Goal: Information Seeking & Learning: Learn about a topic

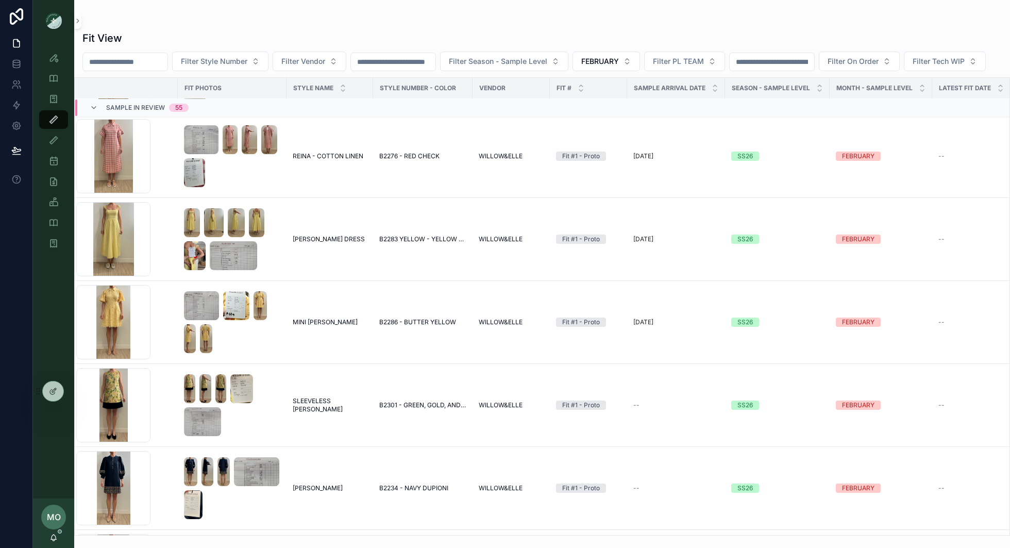
scroll to position [1382, 11]
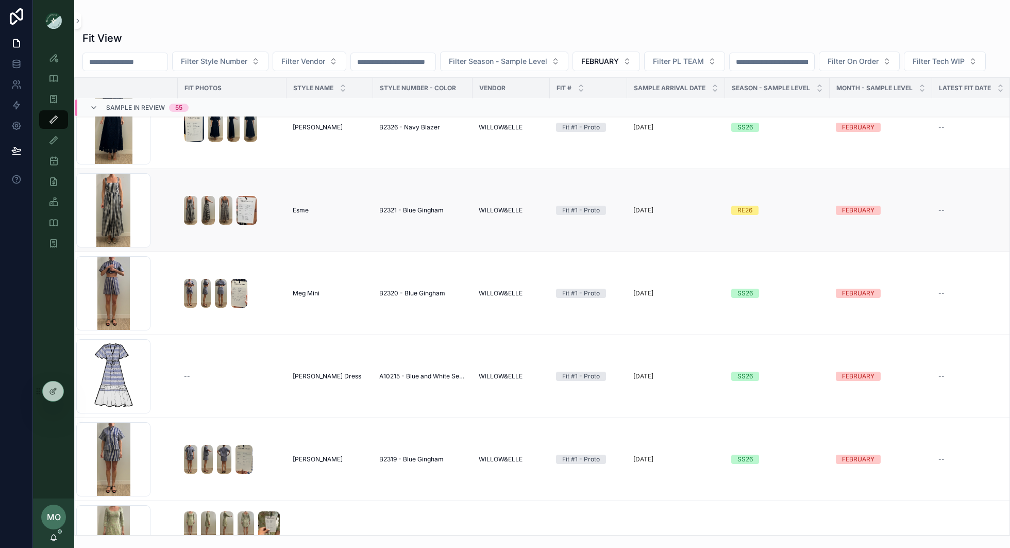
click at [748, 215] on div "RE26" at bounding box center [744, 210] width 15 height 9
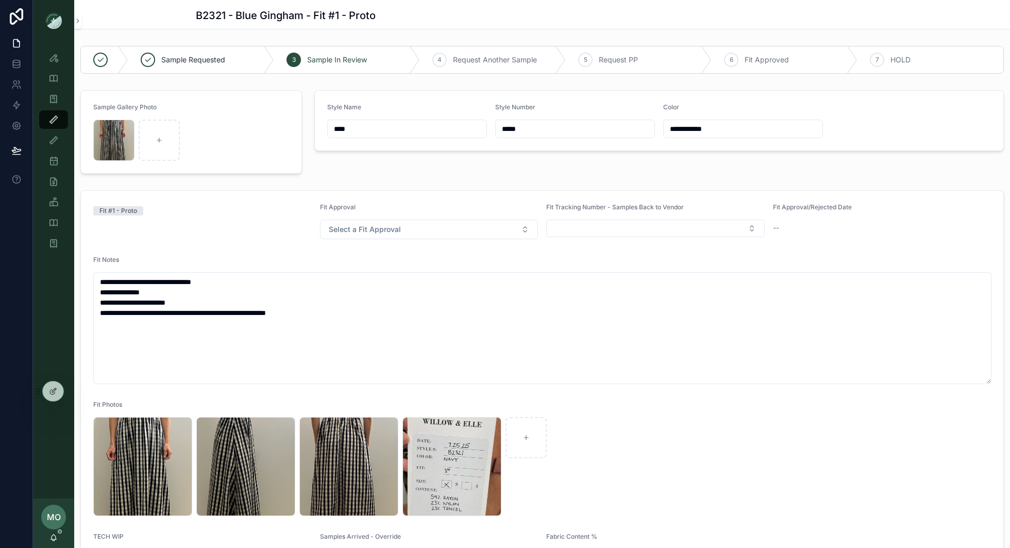
drag, startPoint x: 545, startPoint y: 126, endPoint x: 419, endPoint y: 126, distance: 126.2
click at [419, 126] on form "**********" at bounding box center [659, 121] width 688 height 60
click at [59, 104] on div "Sample (MPN) View" at bounding box center [53, 99] width 16 height 16
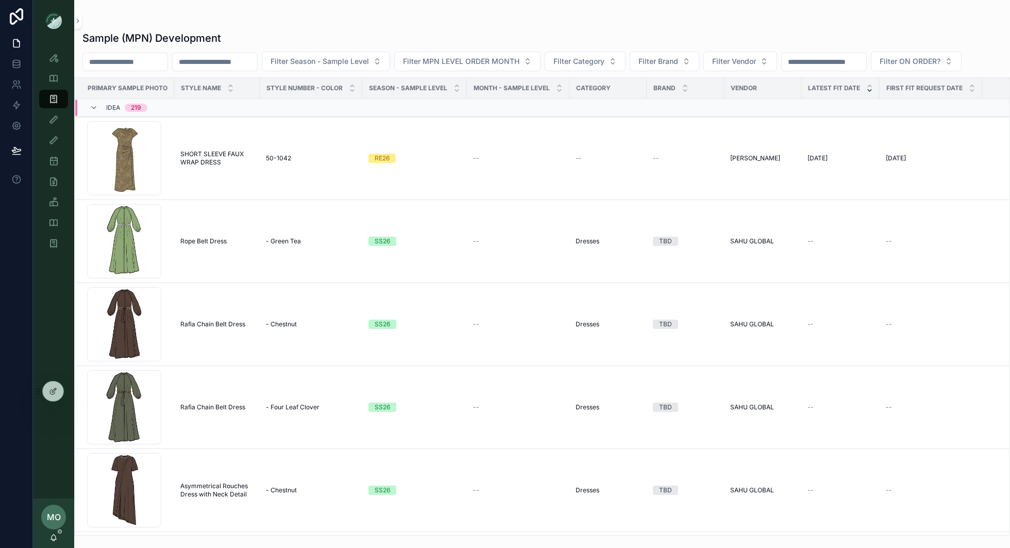
click at [250, 56] on input "scrollable content" at bounding box center [215, 62] width 84 height 14
paste input "*****"
type input "*****"
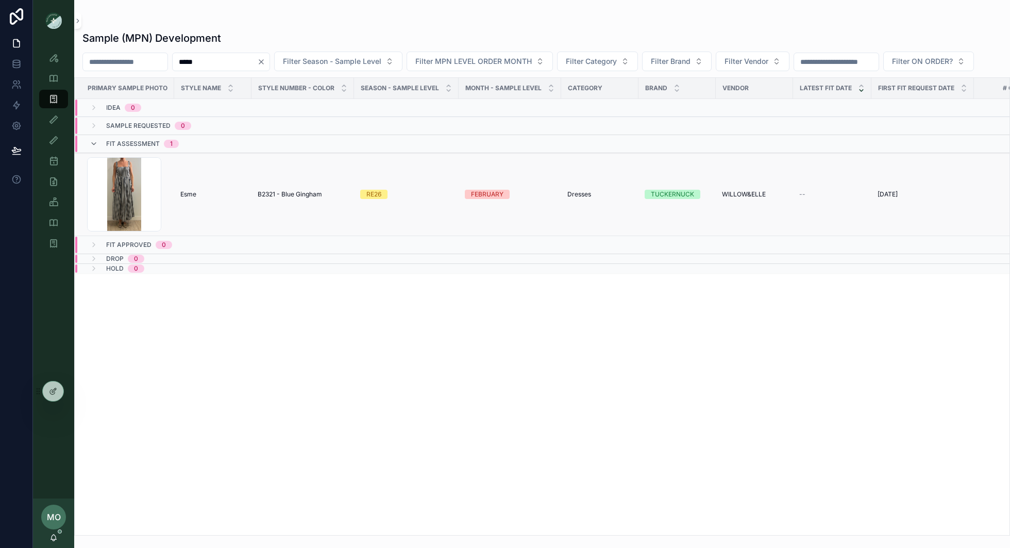
click at [374, 193] on div "RE26" at bounding box center [373, 194] width 15 height 9
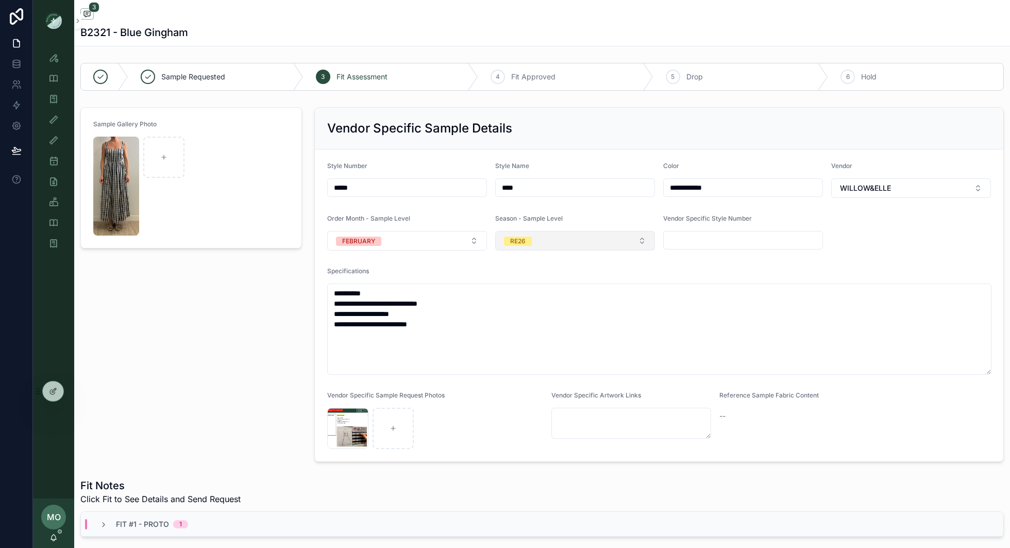
click at [558, 240] on button "RE26" at bounding box center [575, 241] width 160 height 20
type input "*"
type input "**"
click at [532, 284] on div "SS26" at bounding box center [575, 279] width 155 height 15
click at [58, 121] on icon "scrollable content" at bounding box center [53, 119] width 10 height 10
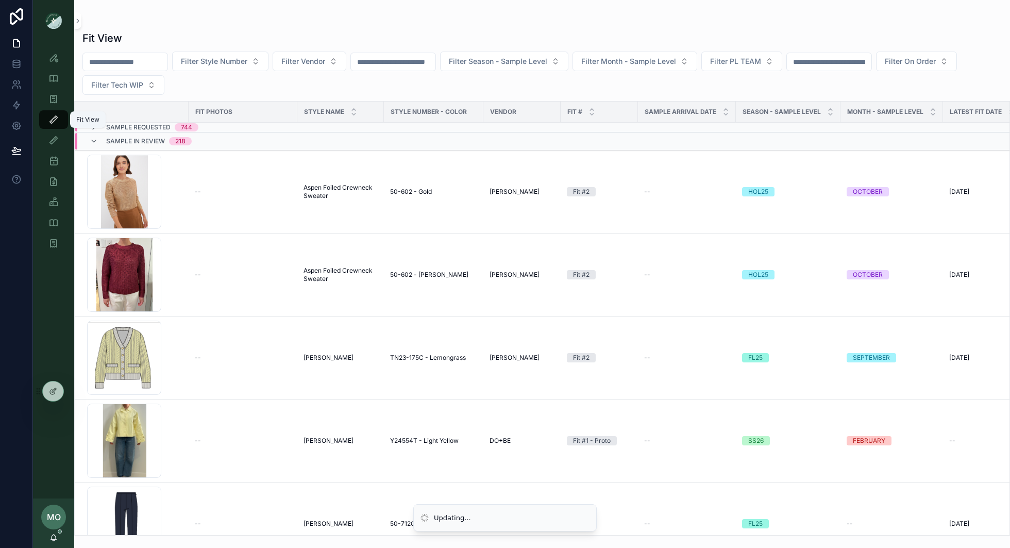
click at [661, 58] on span "Filter Month - Sample Level" at bounding box center [628, 61] width 95 height 10
type input "**"
click at [633, 104] on div "FEBRUARY" at bounding box center [652, 102] width 124 height 16
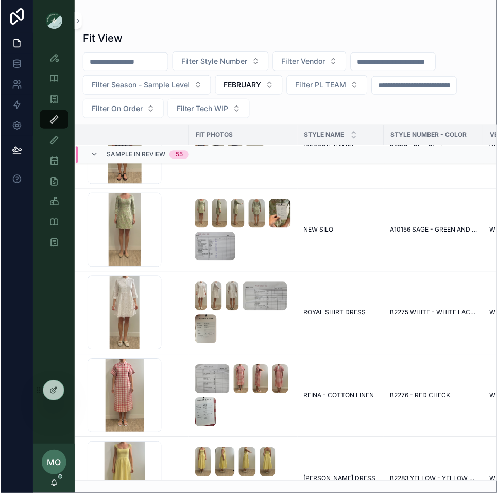
scroll to position [1742, 0]
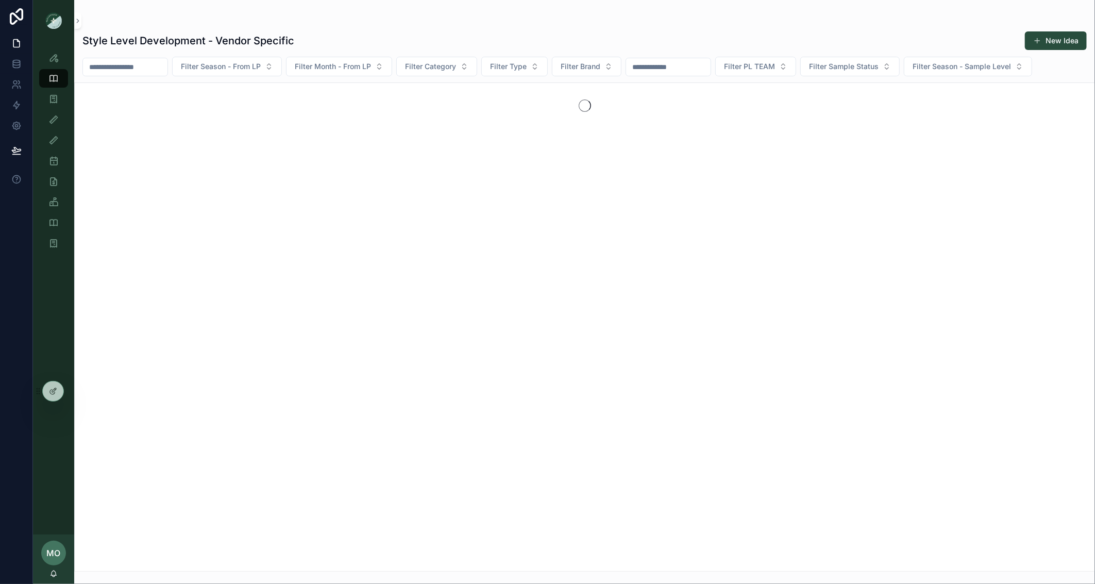
click at [157, 66] on input "scrollable content" at bounding box center [125, 67] width 84 height 14
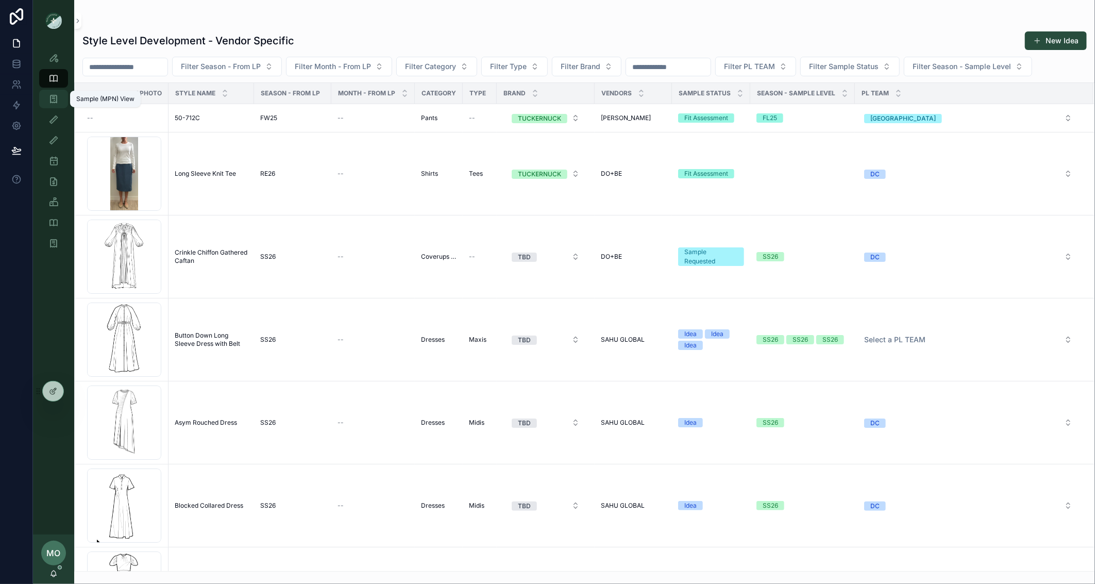
click at [60, 95] on div "Sample (MPN) View" at bounding box center [53, 99] width 16 height 16
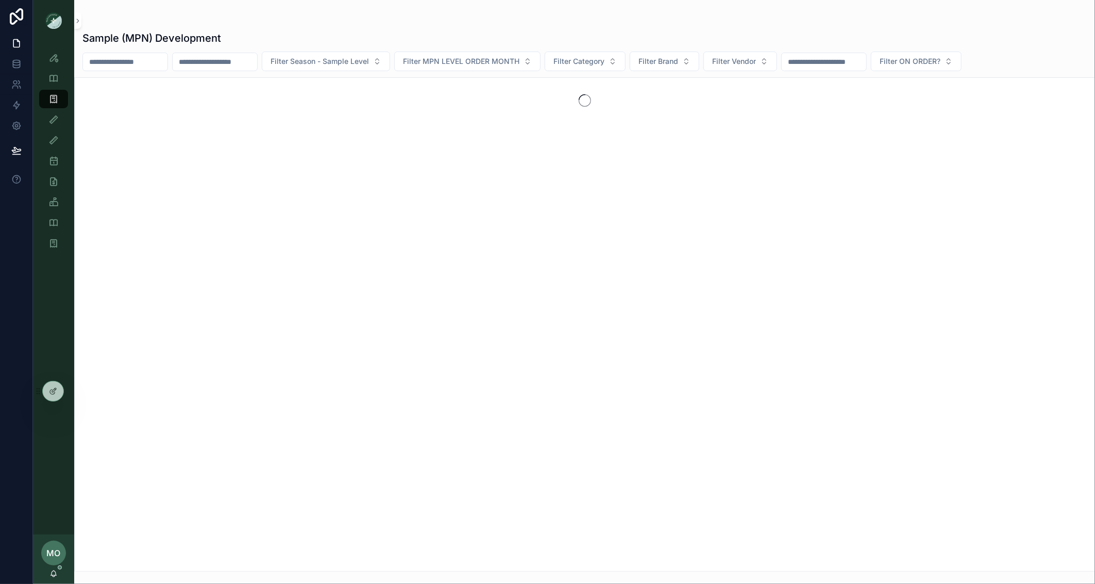
click at [129, 62] on input "scrollable content" at bounding box center [125, 62] width 84 height 14
type input "*******"
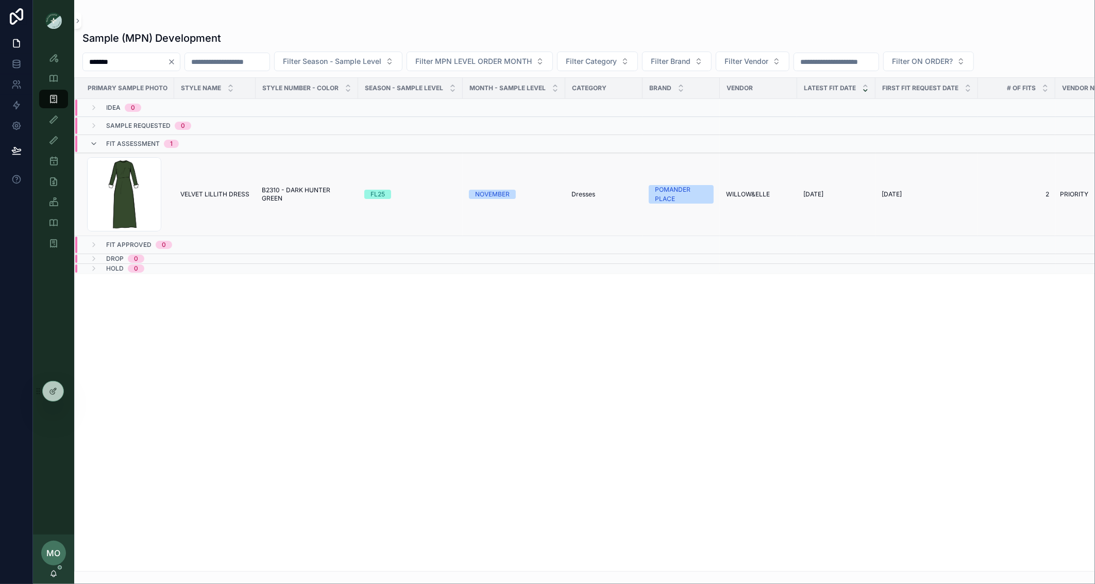
click at [230, 198] on span "VELVET LILLITH DRESS" at bounding box center [214, 194] width 69 height 8
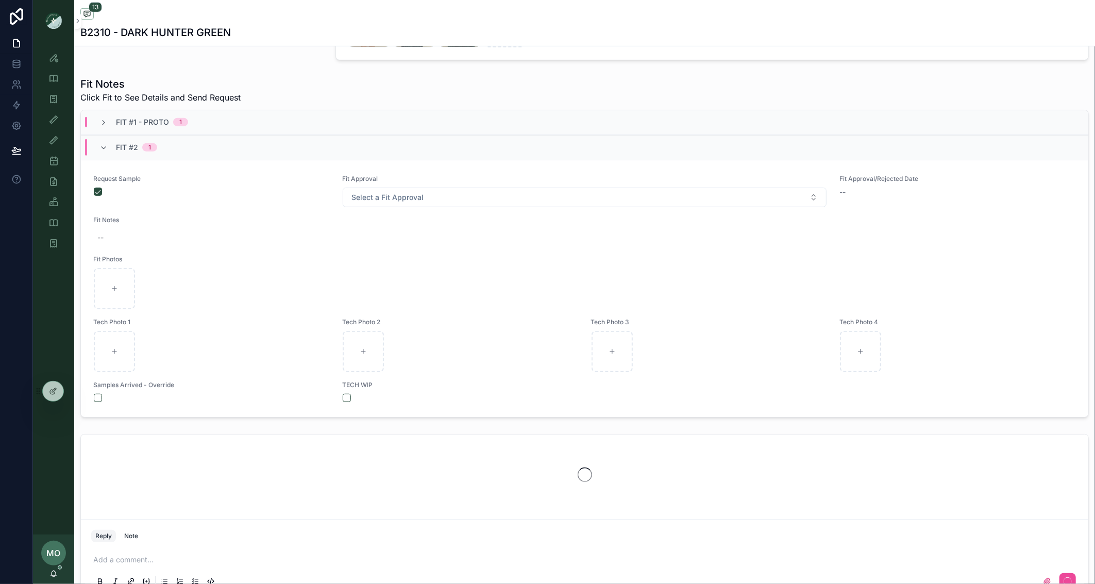
scroll to position [426, 0]
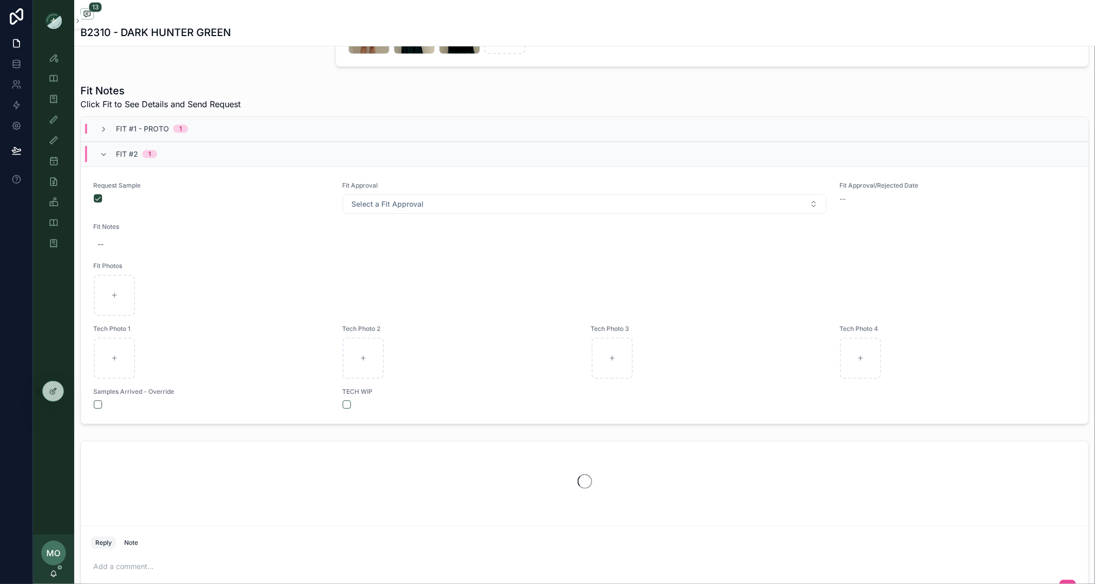
click at [131, 134] on span "Fit #1 - Proto" at bounding box center [142, 129] width 53 height 10
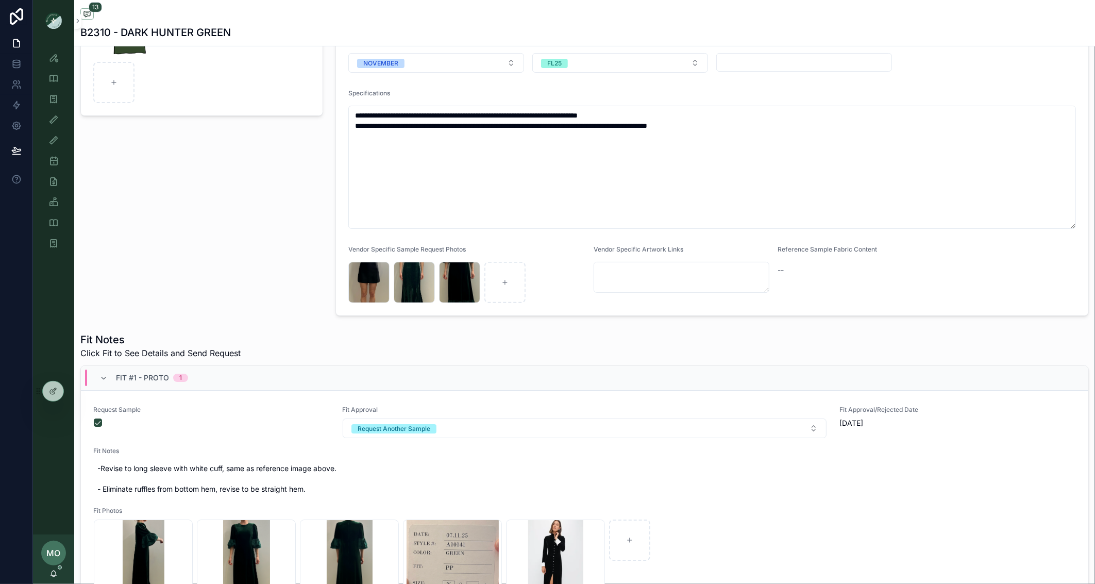
scroll to position [180, 0]
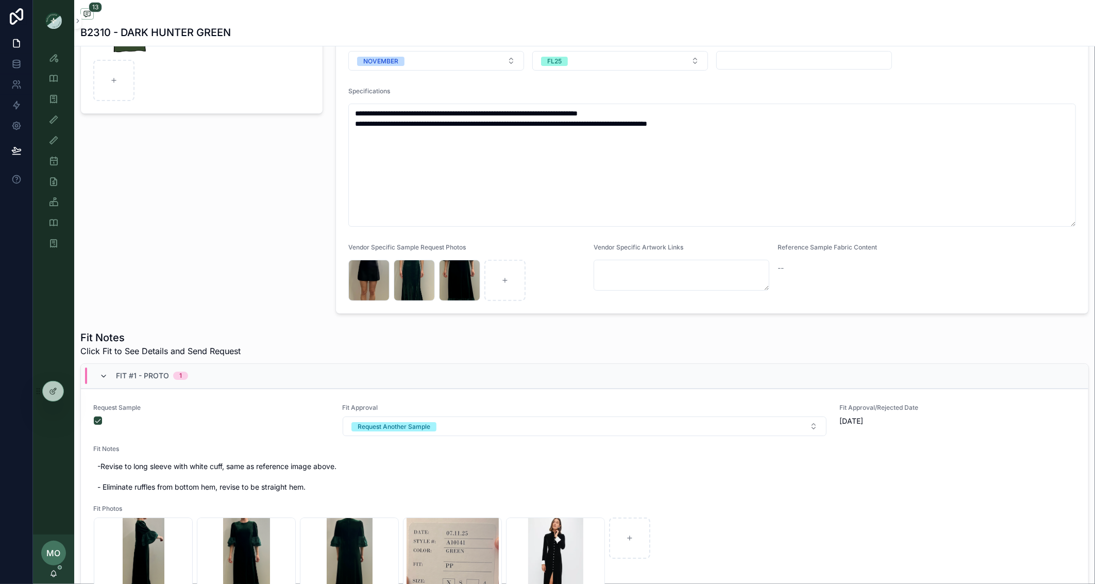
click at [102, 377] on icon "scrollable content" at bounding box center [103, 376] width 8 height 8
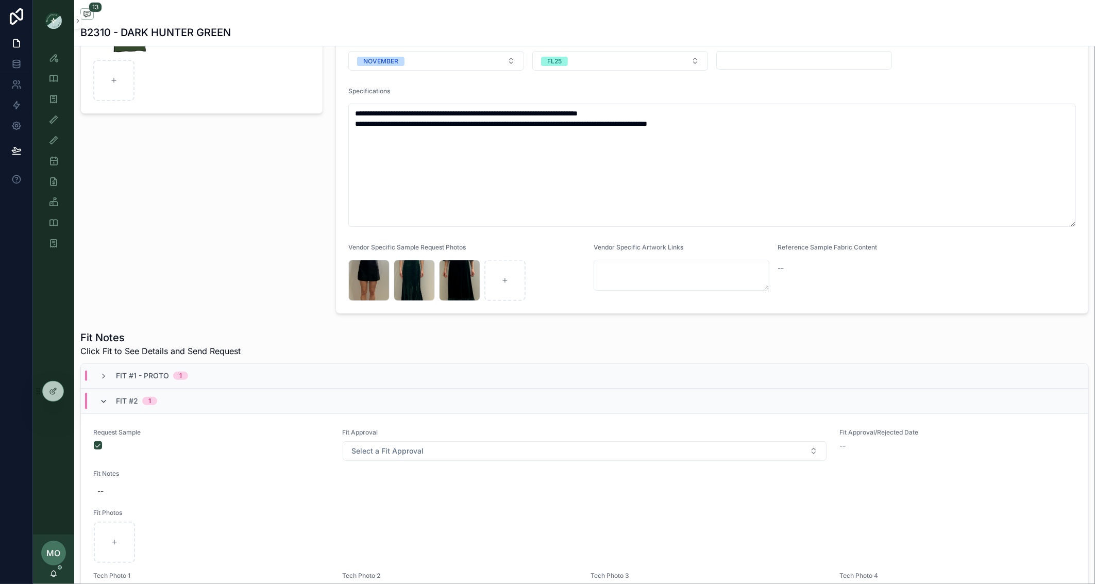
click at [106, 403] on icon "scrollable content" at bounding box center [103, 401] width 8 height 8
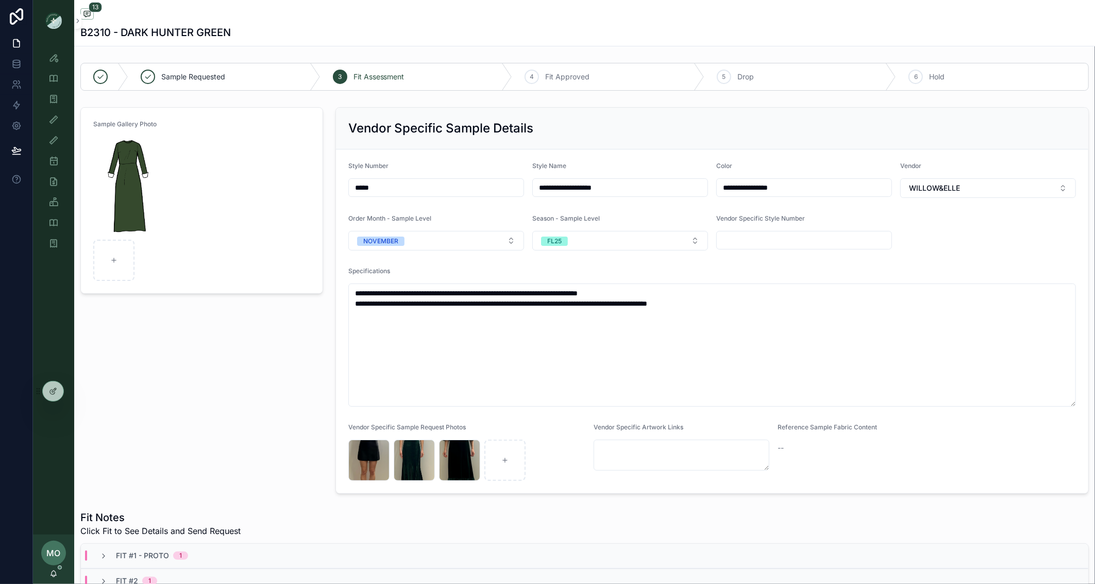
scroll to position [12, 0]
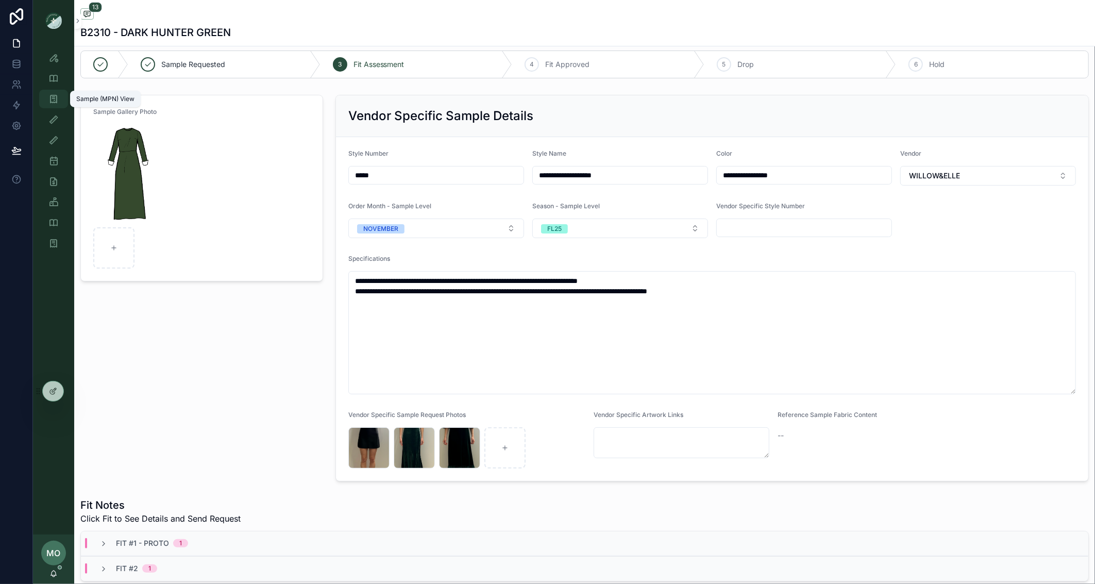
click at [52, 95] on icon "scrollable content" at bounding box center [53, 99] width 10 height 10
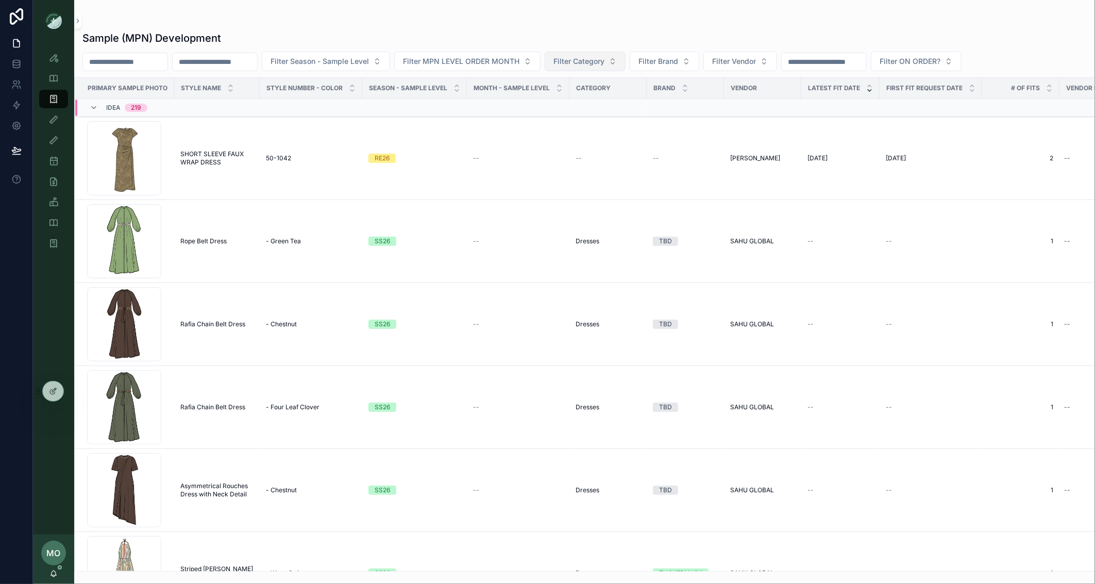
click at [617, 67] on button "Filter Category" at bounding box center [584, 62] width 81 height 20
click at [641, 37] on div "Sample (MPN) Development" at bounding box center [584, 38] width 1004 height 14
click at [699, 60] on button "Filter Brand" at bounding box center [664, 62] width 70 height 20
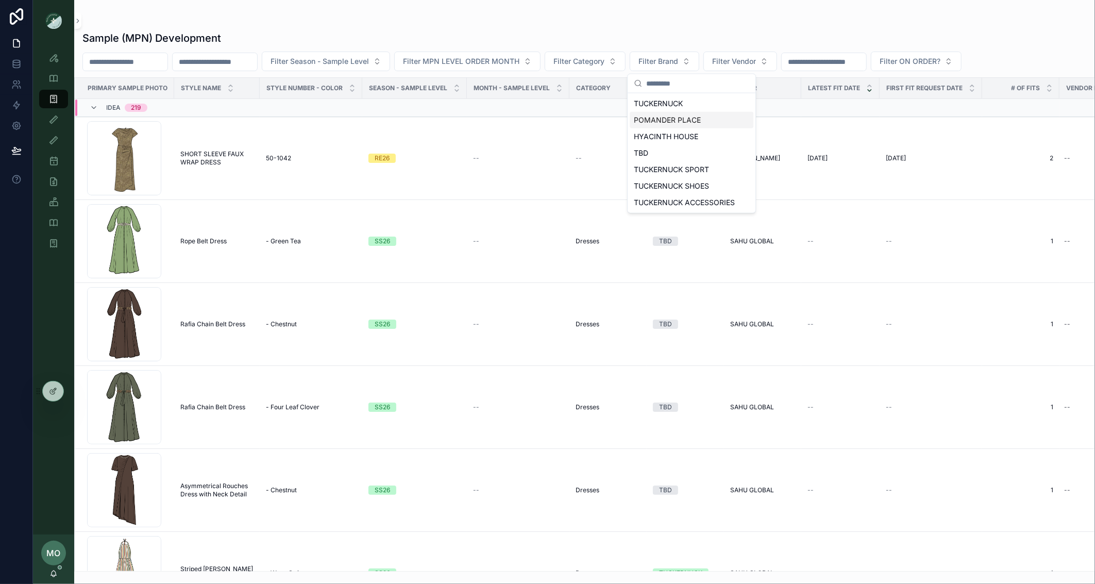
click at [671, 120] on div "POMANDER PLACE" at bounding box center [691, 120] width 124 height 16
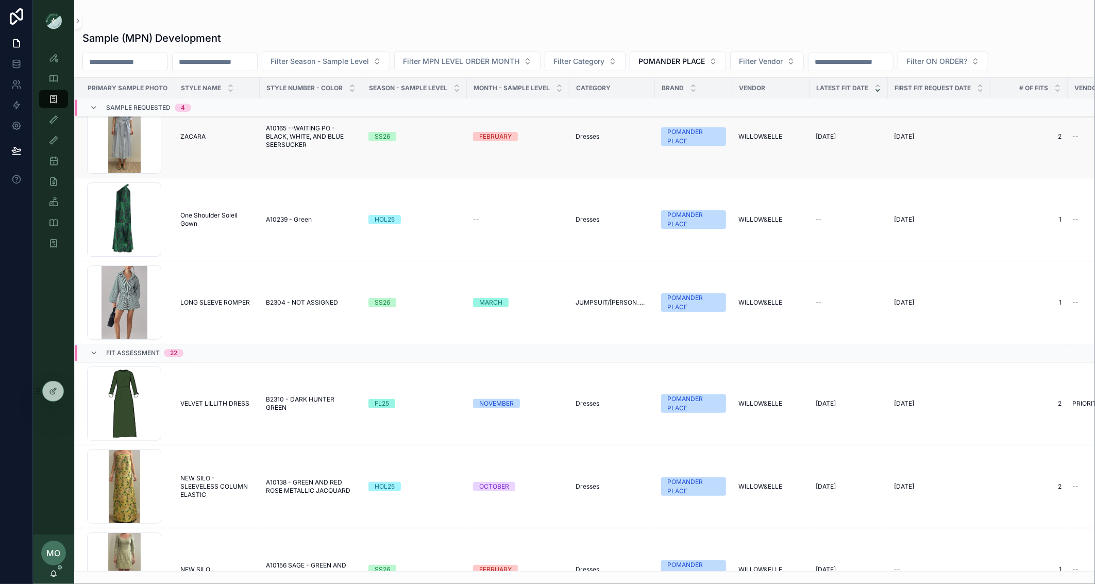
scroll to position [62, 0]
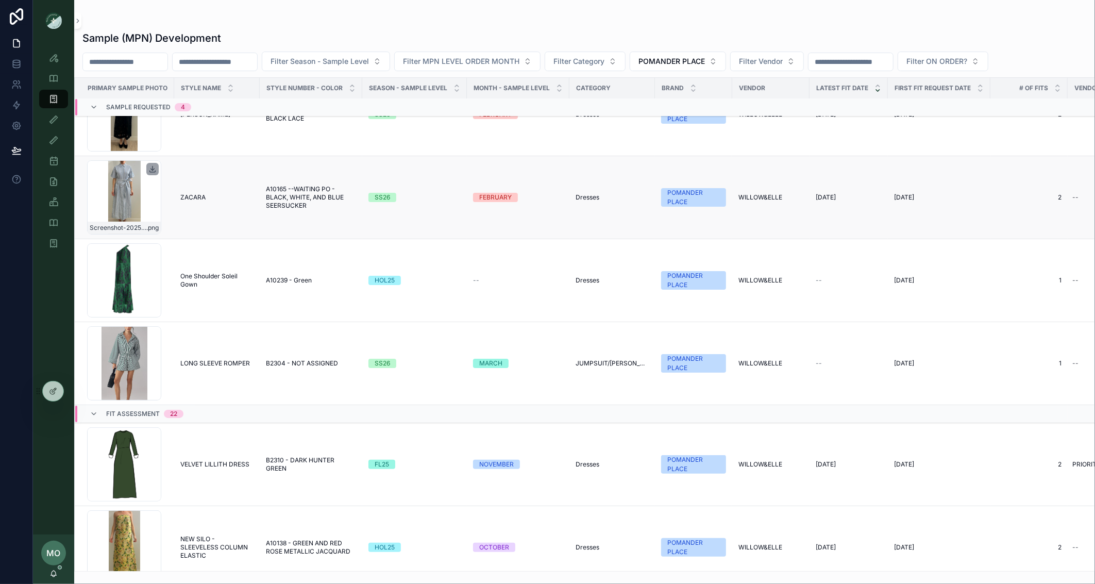
click at [153, 170] on icon "scrollable content" at bounding box center [152, 169] width 8 height 8
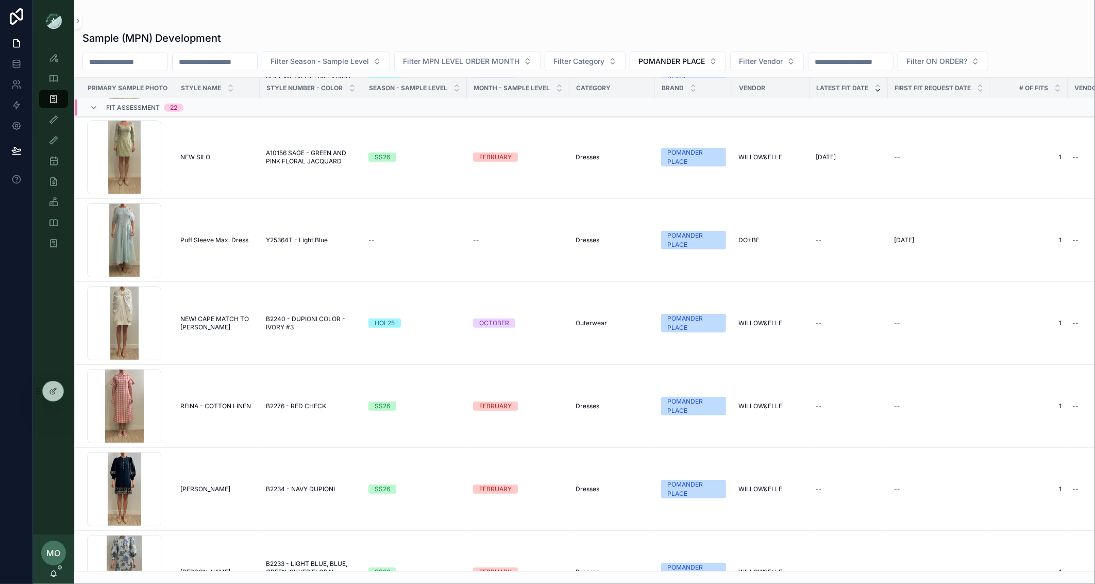
scroll to position [558, 0]
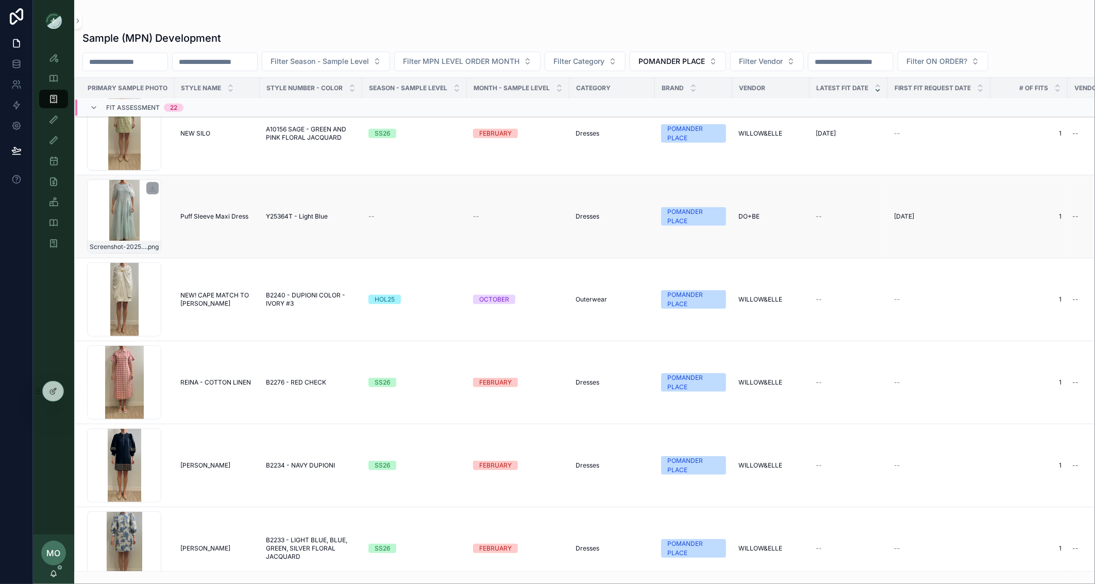
click at [151, 194] on div "scrollable content" at bounding box center [152, 188] width 12 height 12
click at [152, 192] on icon "scrollable content" at bounding box center [152, 188] width 8 height 8
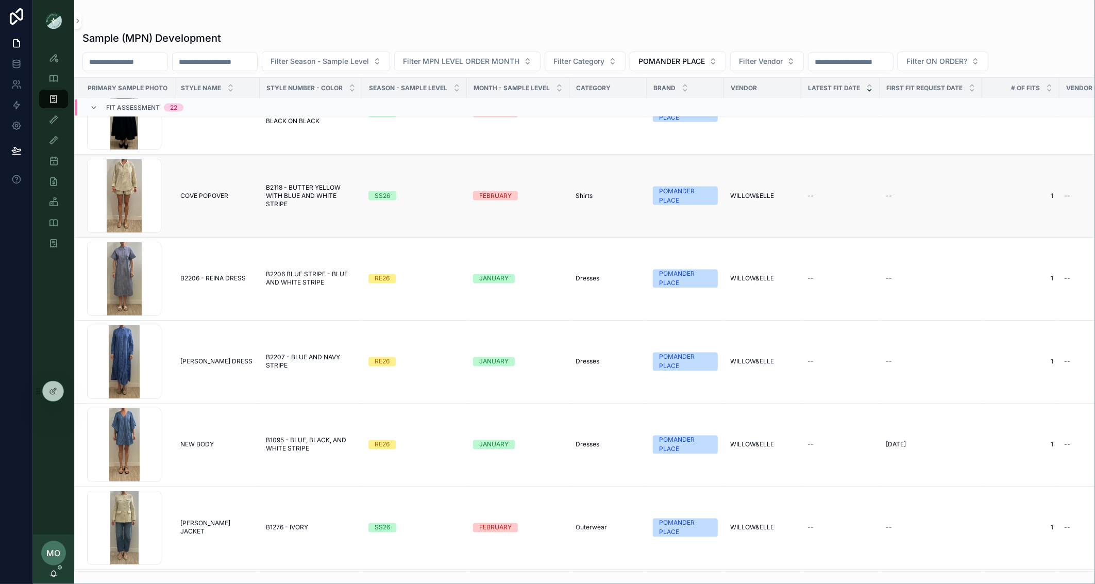
scroll to position [1523, 0]
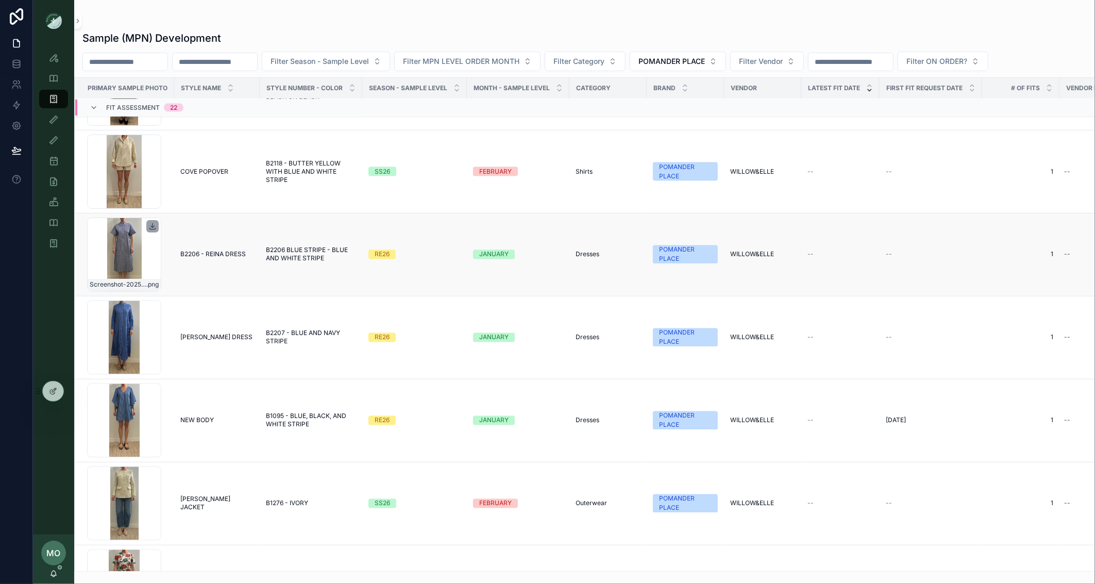
click at [152, 230] on icon "scrollable content" at bounding box center [152, 226] width 8 height 8
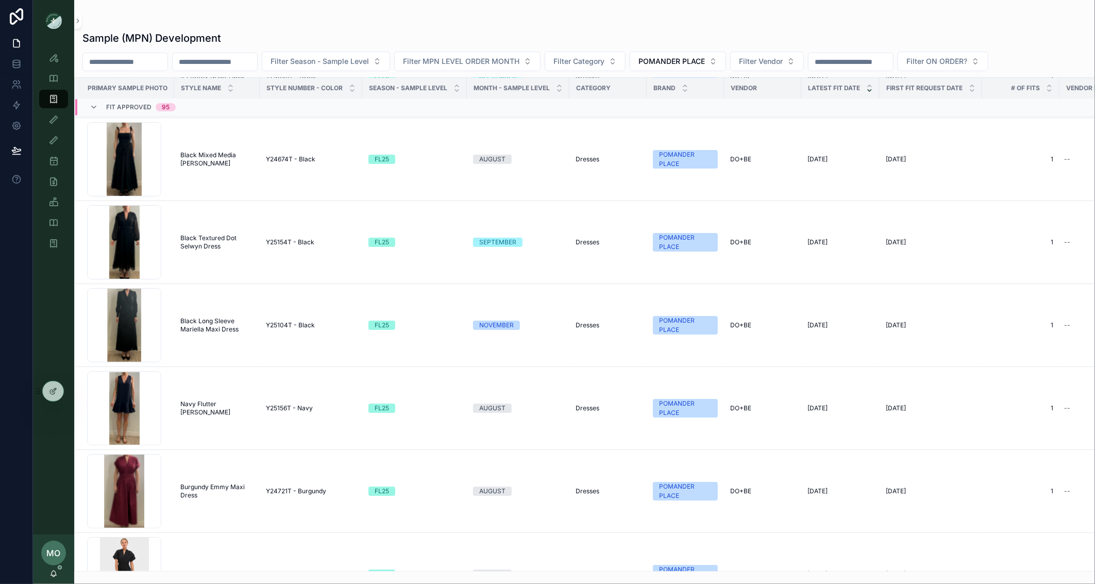
scroll to position [3085, 0]
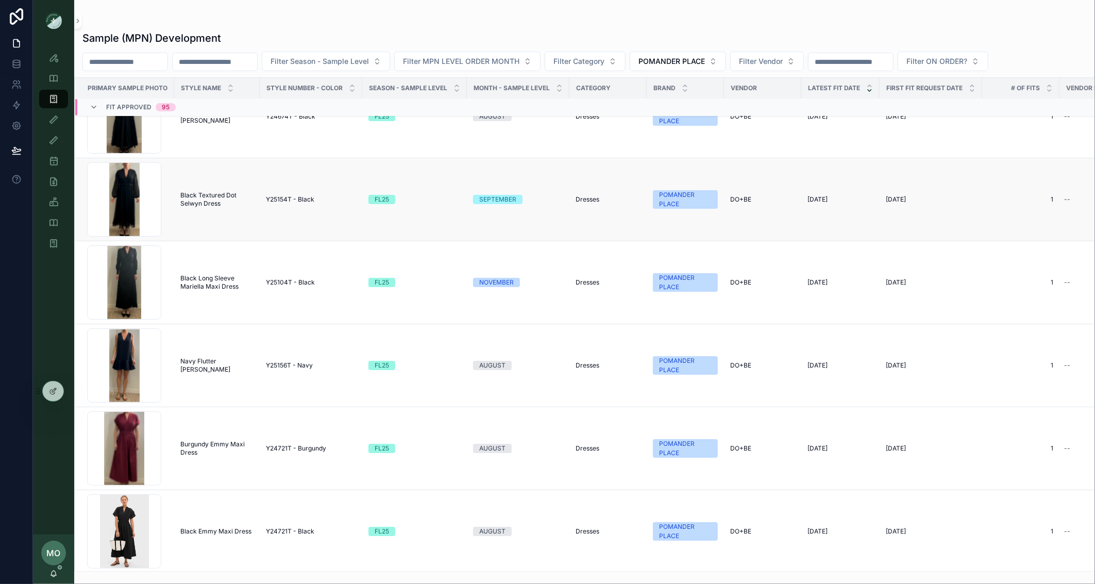
click at [282, 199] on span "Y25154T - Black" at bounding box center [290, 199] width 48 height 8
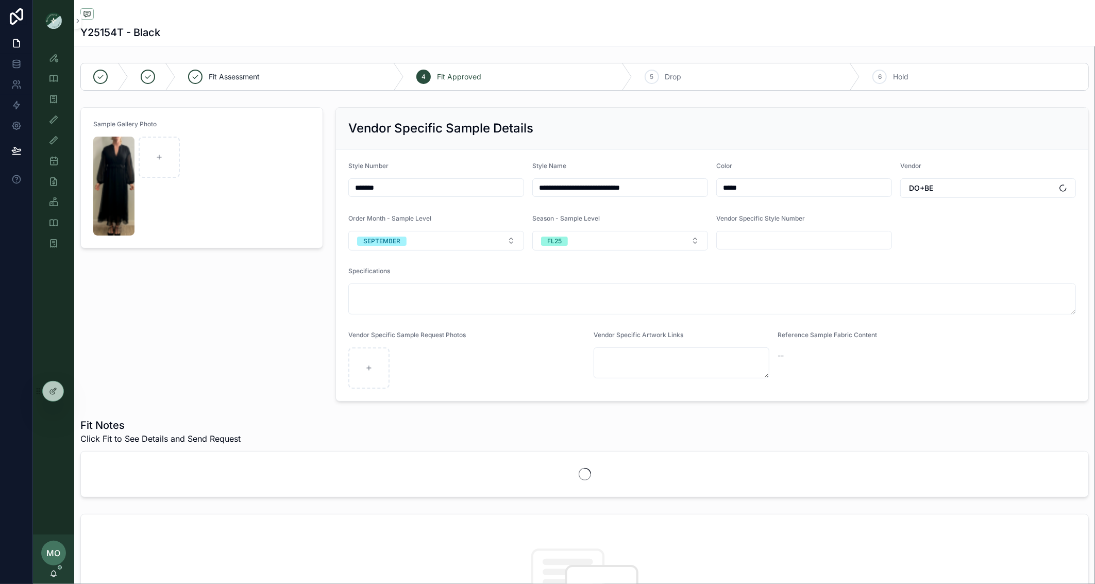
drag, startPoint x: 388, startPoint y: 187, endPoint x: 360, endPoint y: 187, distance: 28.3
click at [360, 187] on input "*******" at bounding box center [436, 187] width 175 height 14
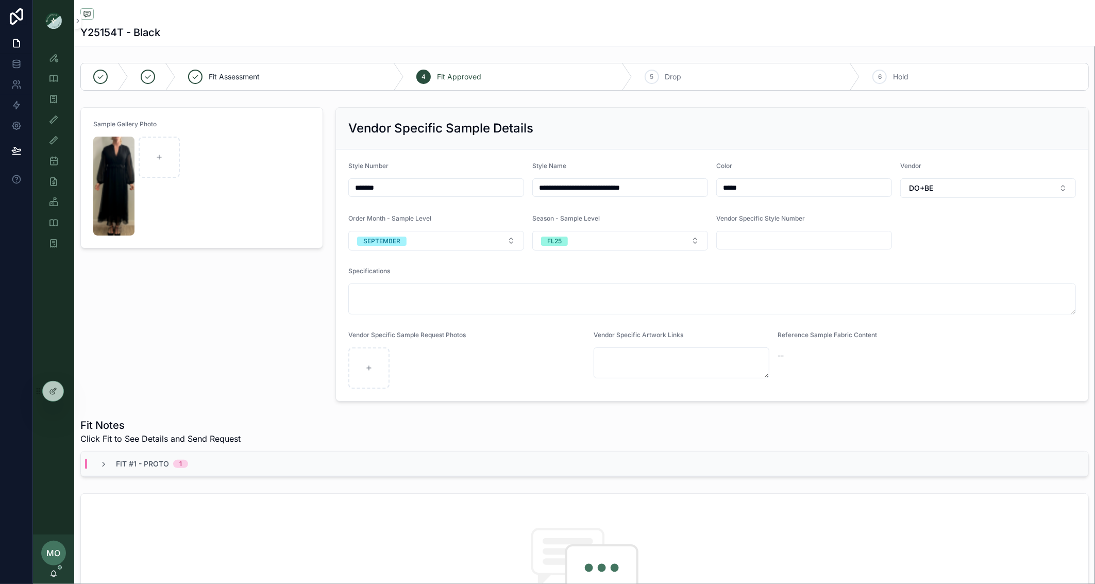
click at [390, 186] on input "*******" at bounding box center [436, 187] width 175 height 14
drag, startPoint x: 388, startPoint y: 190, endPoint x: 336, endPoint y: 186, distance: 51.6
click at [336, 186] on form "**********" at bounding box center [712, 274] width 752 height 251
